Goal: Transaction & Acquisition: Purchase product/service

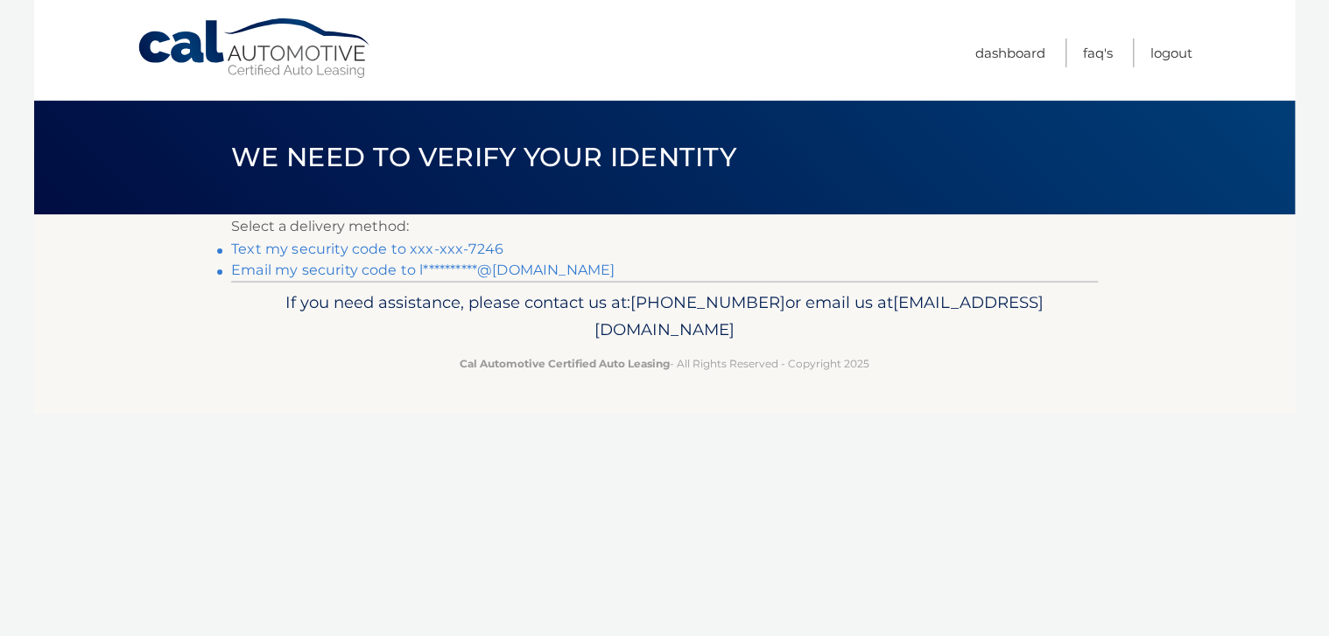
click at [427, 248] on link "Text my security code to xxx-xxx-7246" at bounding box center [367, 249] width 272 height 17
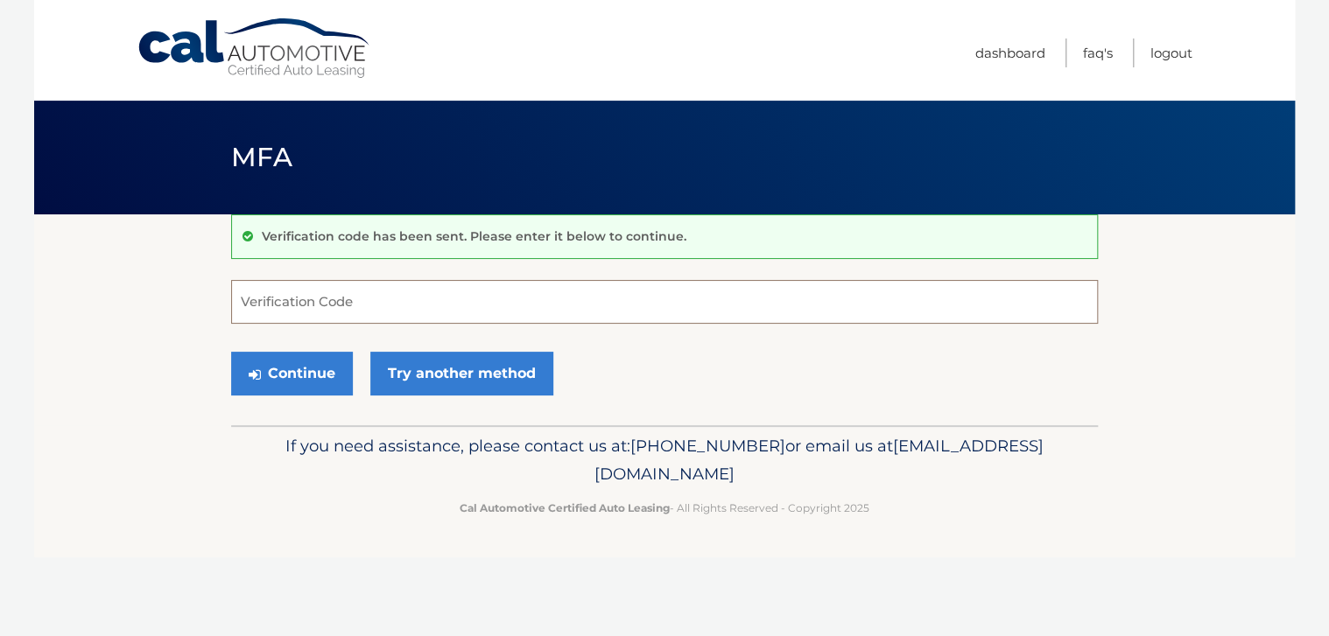
click at [275, 300] on input "Verification Code" at bounding box center [664, 302] width 867 height 44
type input "560824"
click at [281, 361] on button "Continue" at bounding box center [292, 374] width 122 height 44
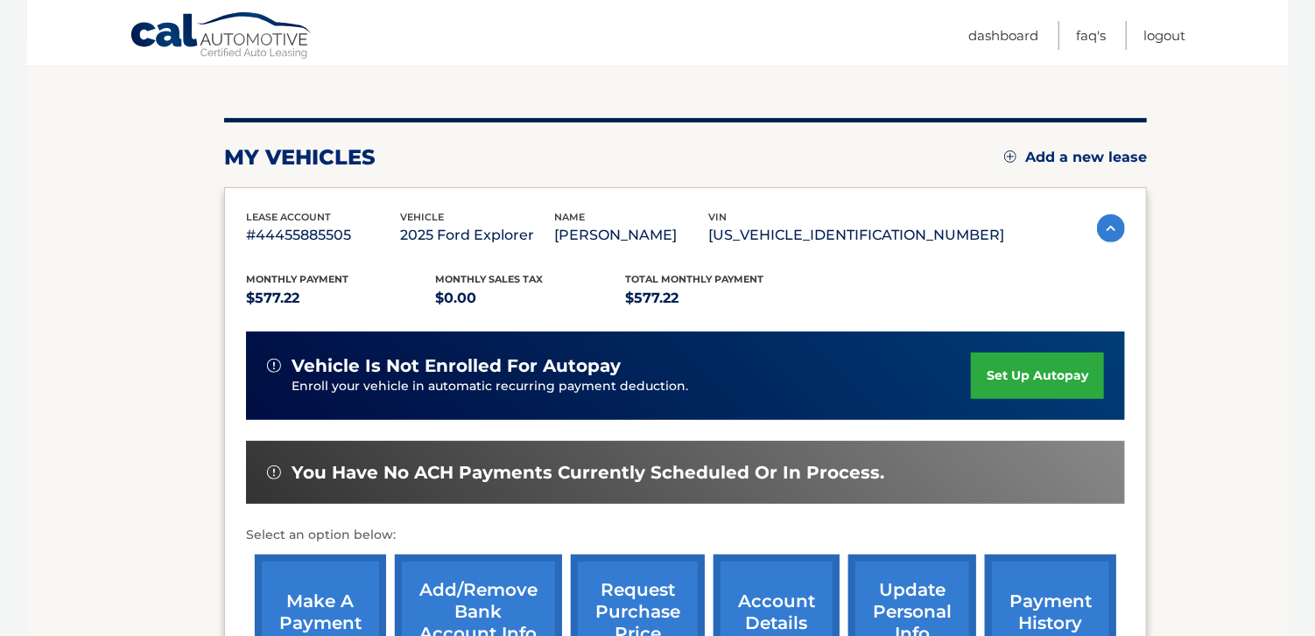
scroll to position [350, 0]
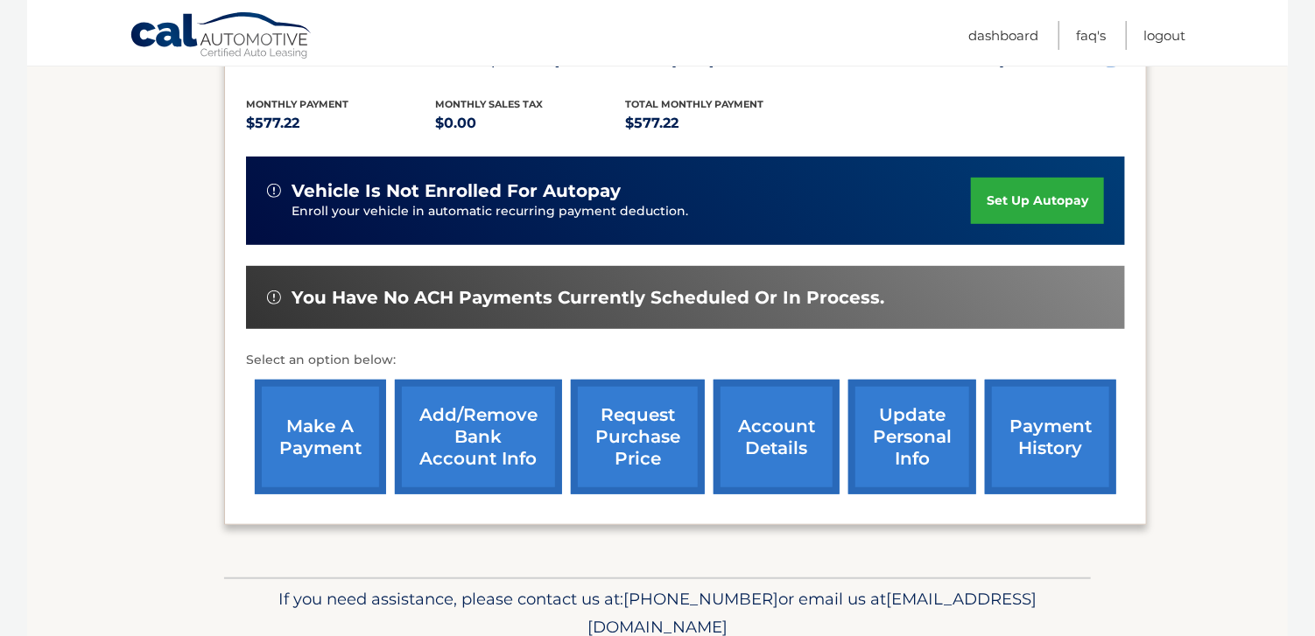
click at [284, 438] on link "make a payment" at bounding box center [320, 437] width 131 height 115
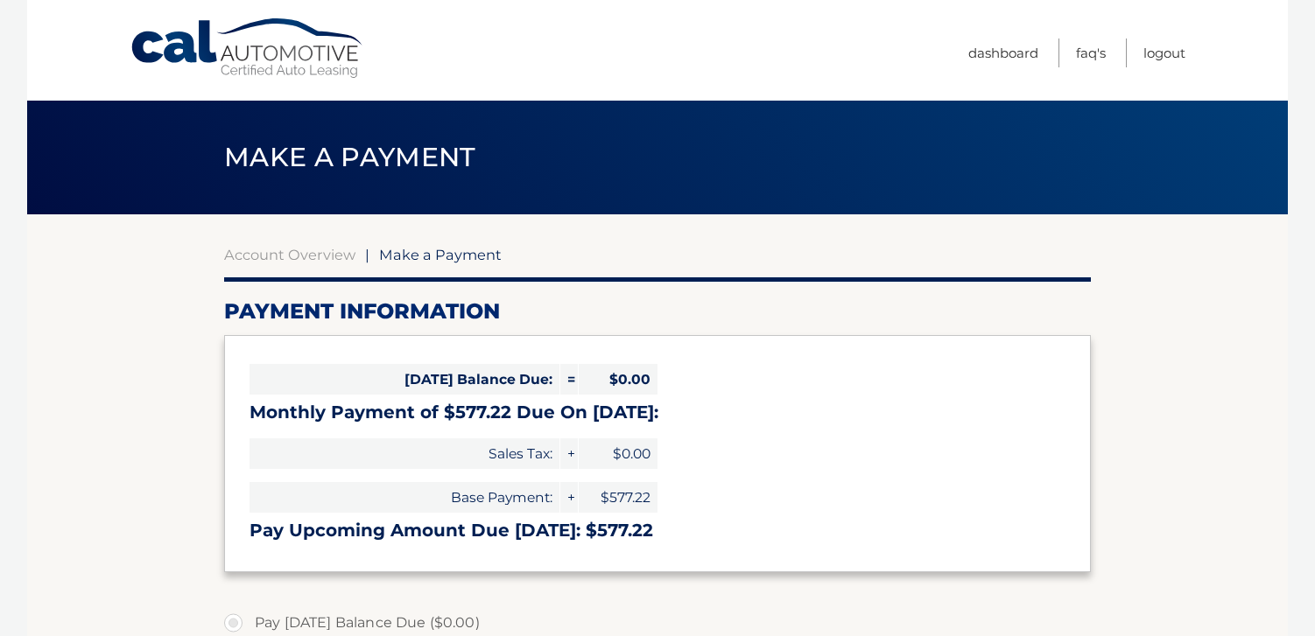
select select "NmU5YzZlYjAtMTdlNi00ZDY0LTk2N2EtZDRhNzkwZjk3ZDNi"
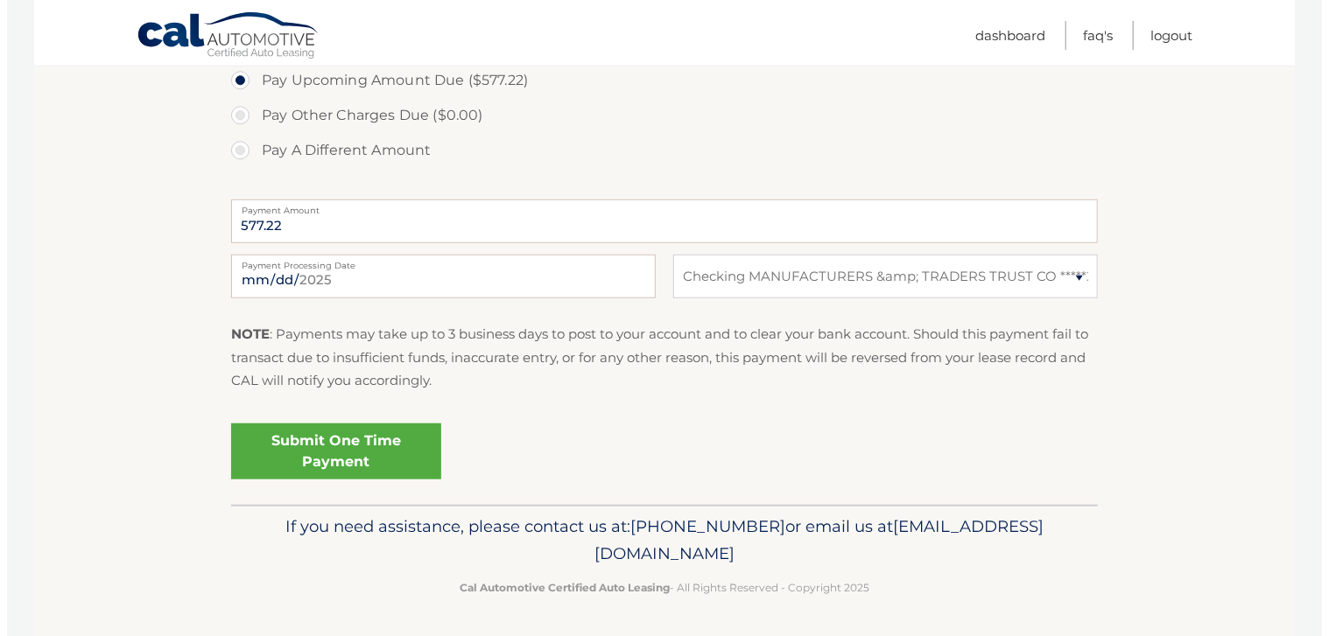
scroll to position [613, 0]
click at [349, 450] on link "Submit One Time Payment" at bounding box center [329, 452] width 210 height 56
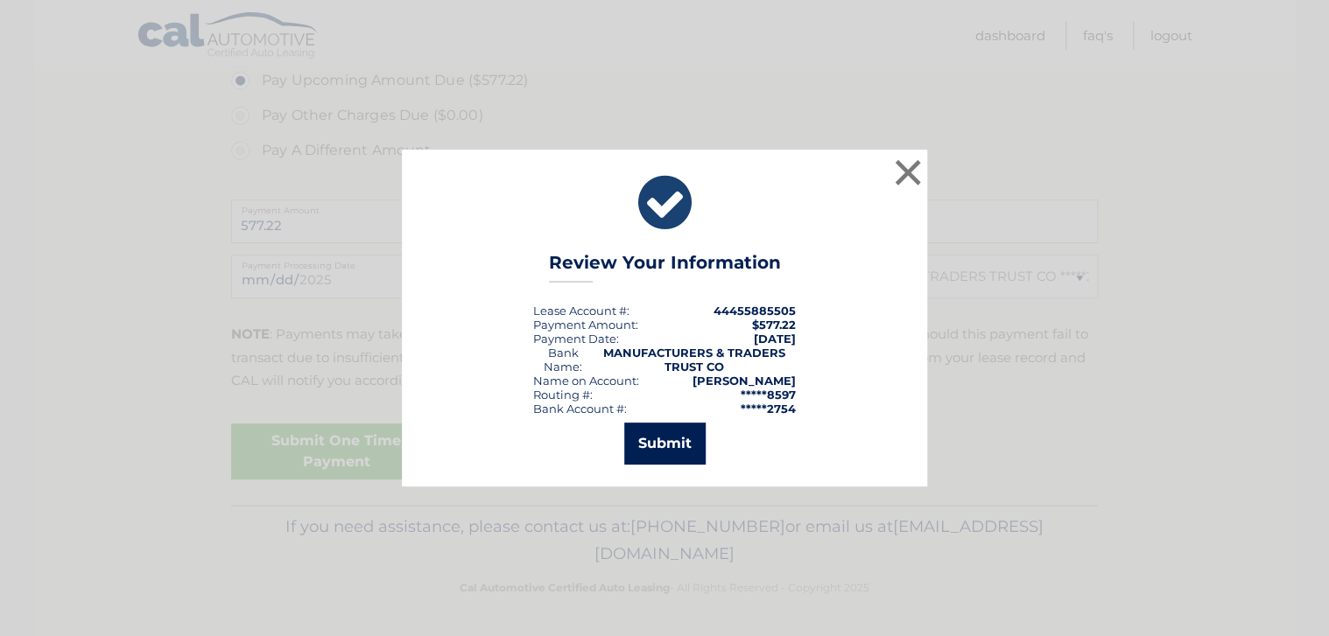
click at [642, 446] on button "Submit" at bounding box center [664, 444] width 81 height 42
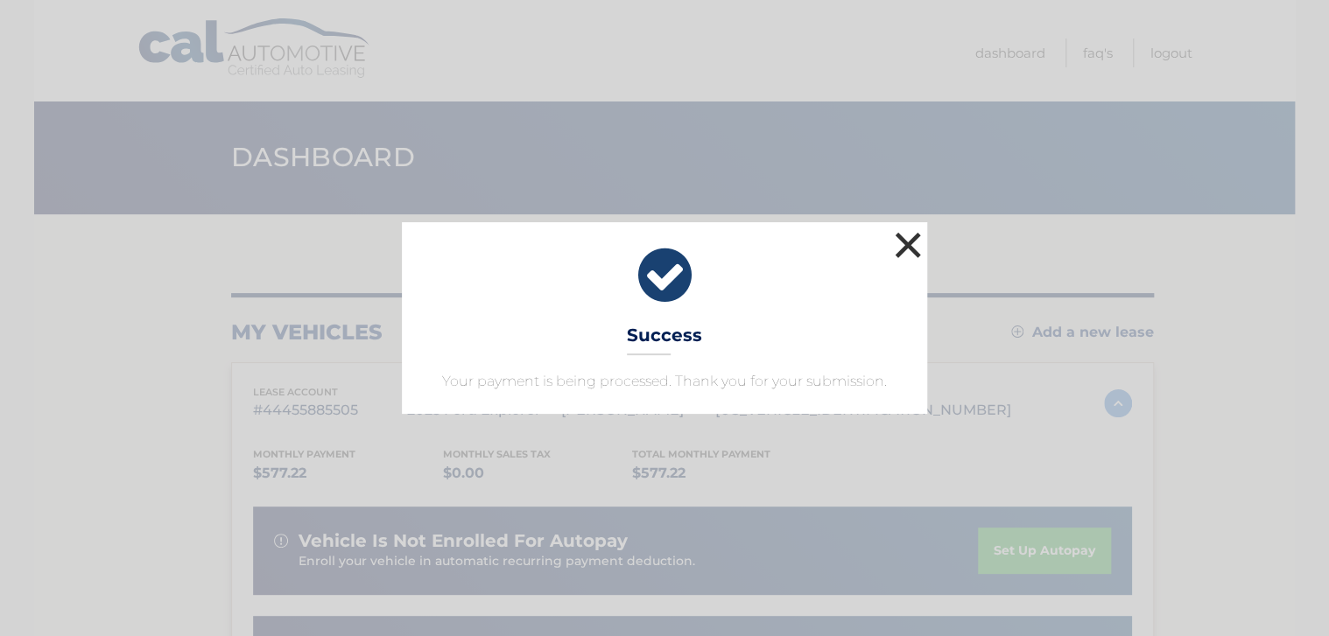
click at [910, 244] on button "×" at bounding box center [907, 245] width 35 height 35
